Goal: Task Accomplishment & Management: Use online tool/utility

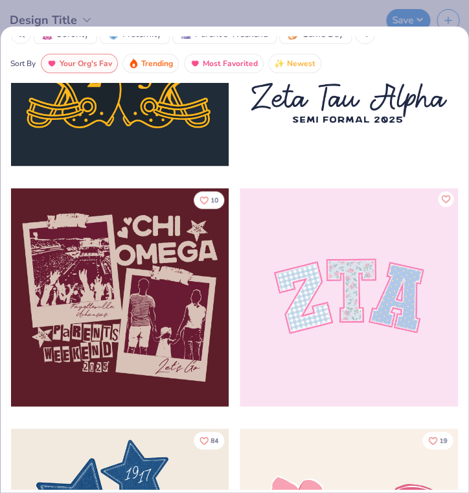
scroll to position [391, 0]
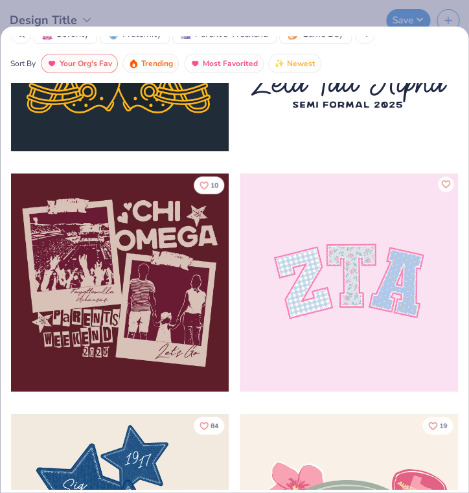
click at [170, 252] on div at bounding box center [120, 282] width 218 height 218
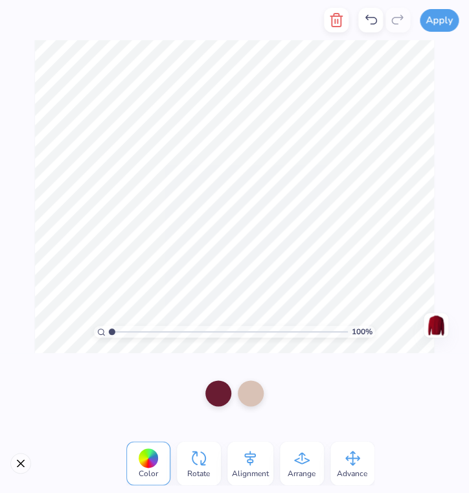
click at [290, 465] on div "Arrange" at bounding box center [302, 463] width 44 height 44
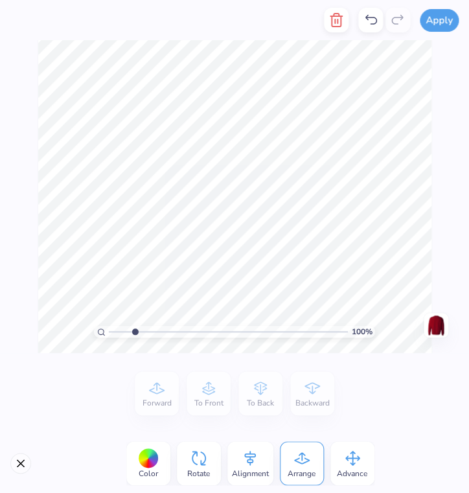
type input "1.9"
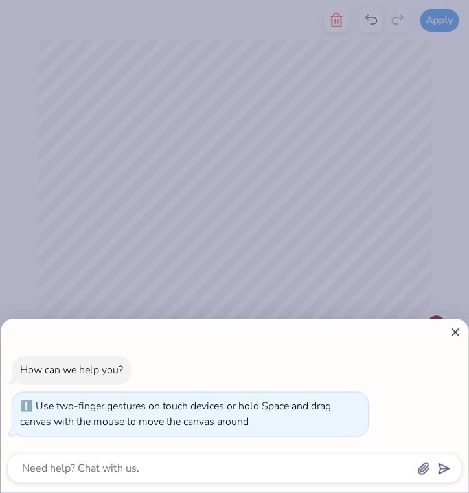
click at [135, 336] on body "Apply Color Rotate Alignment Arrange Advance Forward To Front To Back Backward …" at bounding box center [234, 246] width 469 height 493
click at [456, 334] on icon at bounding box center [455, 332] width 14 height 14
type textarea "x"
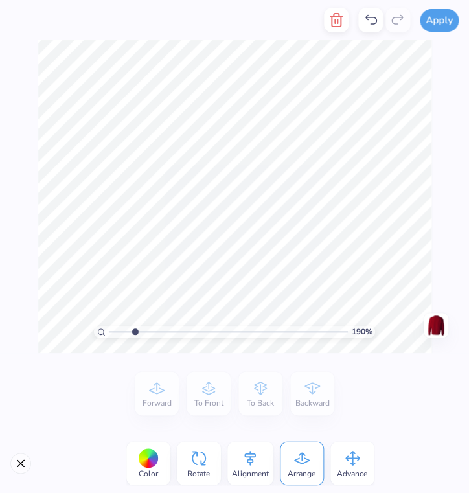
click at [372, 21] on icon at bounding box center [371, 20] width 16 height 16
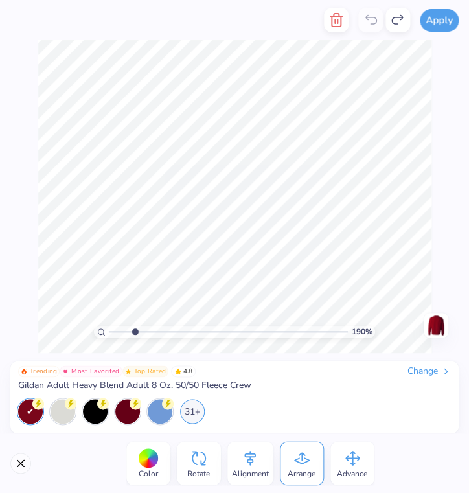
type input "1"
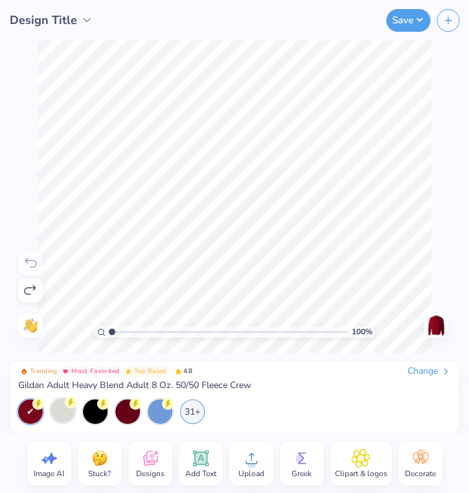
click at [64, 419] on div at bounding box center [63, 410] width 25 height 25
click at [44, 406] on circle at bounding box center [38, 404] width 12 height 12
click at [129, 407] on div at bounding box center [127, 410] width 25 height 25
click at [44, 406] on circle at bounding box center [38, 404] width 12 height 12
click at [436, 374] on div "Change" at bounding box center [429, 372] width 43 height 12
